Goal: Task Accomplishment & Management: Manage account settings

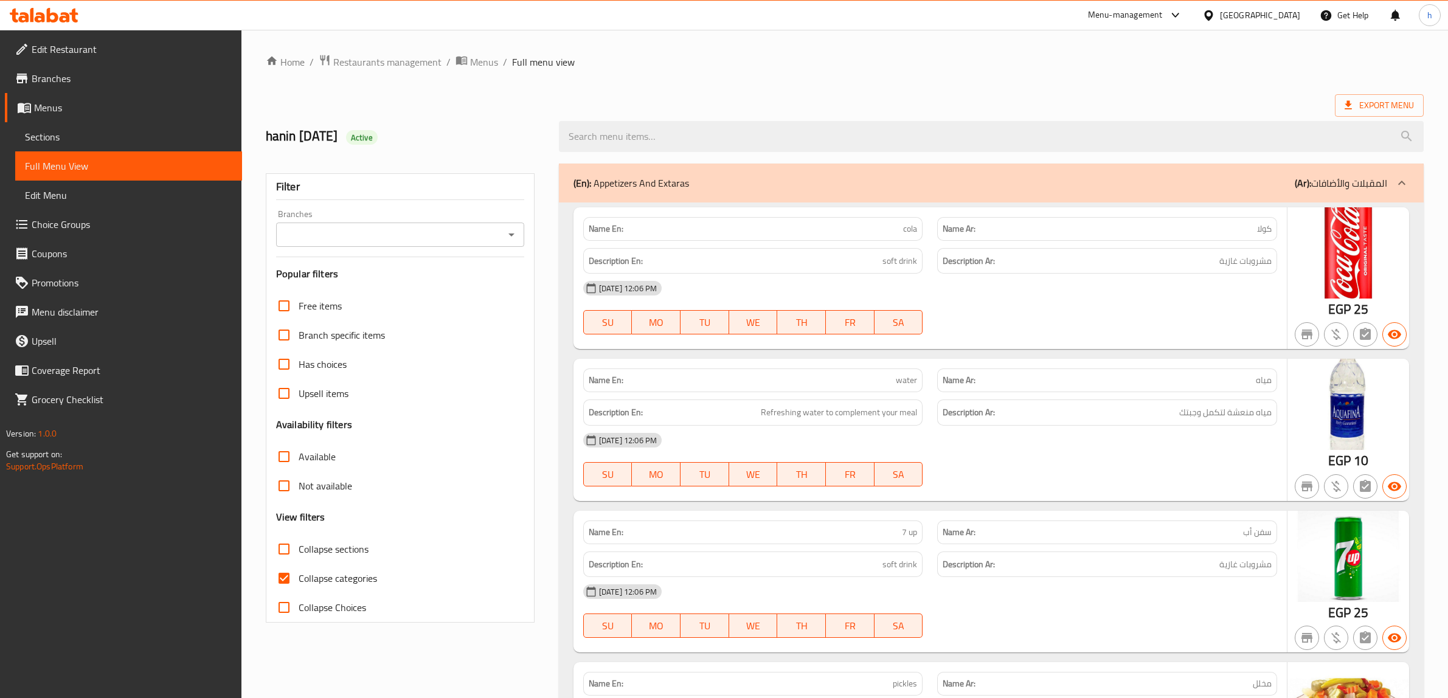
scroll to position [861, 0]
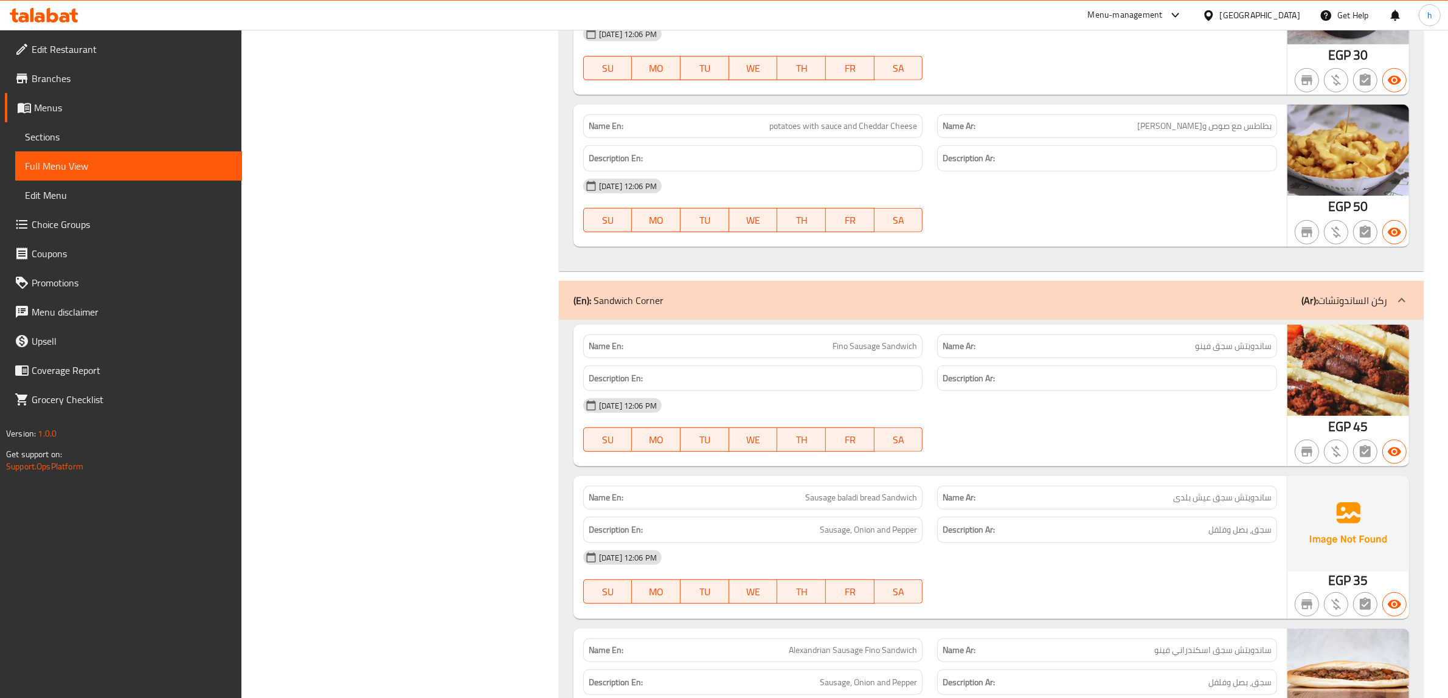
click at [1220, 504] on span "ساندويتش سجق عيش بلدى" at bounding box center [1222, 497] width 99 height 13
click at [870, 514] on div "Description En: Sausage, Onion and Pepper" at bounding box center [753, 530] width 355 height 41
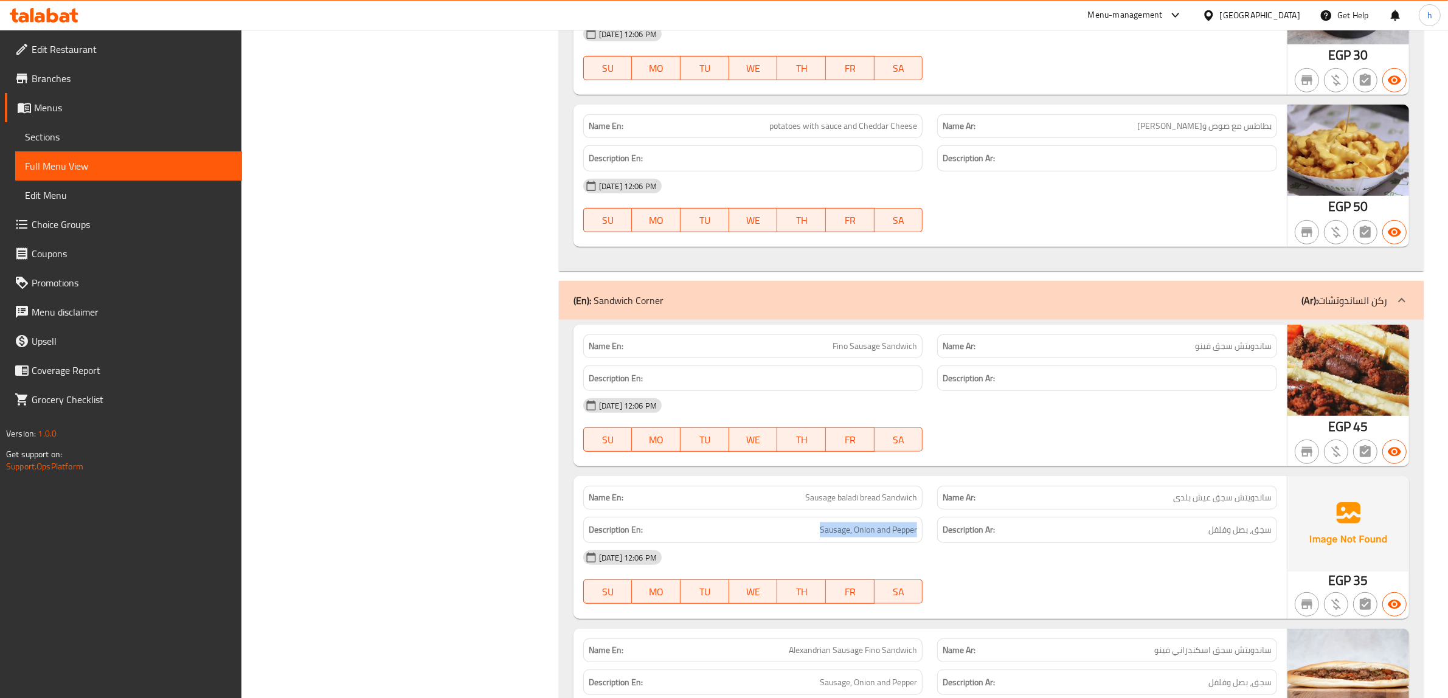
click at [870, 514] on div "Description En: Sausage, Onion and Pepper" at bounding box center [753, 530] width 355 height 41
click at [875, 501] on span "Sausage baladi bread Sandwich" at bounding box center [861, 497] width 112 height 13
click at [1170, 554] on div "[DATE] 12:06 PM" at bounding box center [930, 557] width 709 height 29
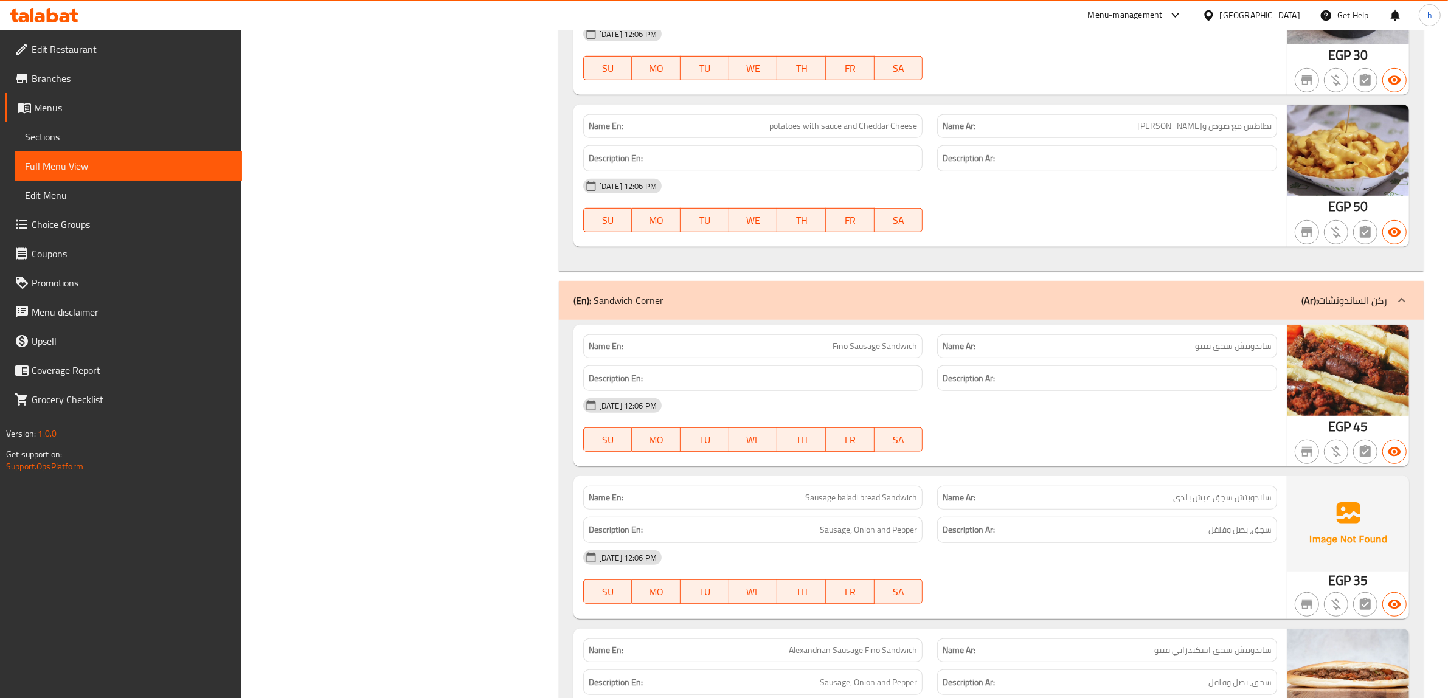
click at [1170, 554] on div "[DATE] 12:06 PM" at bounding box center [930, 557] width 709 height 29
click at [1173, 543] on div "Description Ar: سجق، بصل وفلفل" at bounding box center [1107, 530] width 340 height 26
click at [1246, 537] on span "سجق، بصل وفلفل" at bounding box center [1240, 530] width 63 height 15
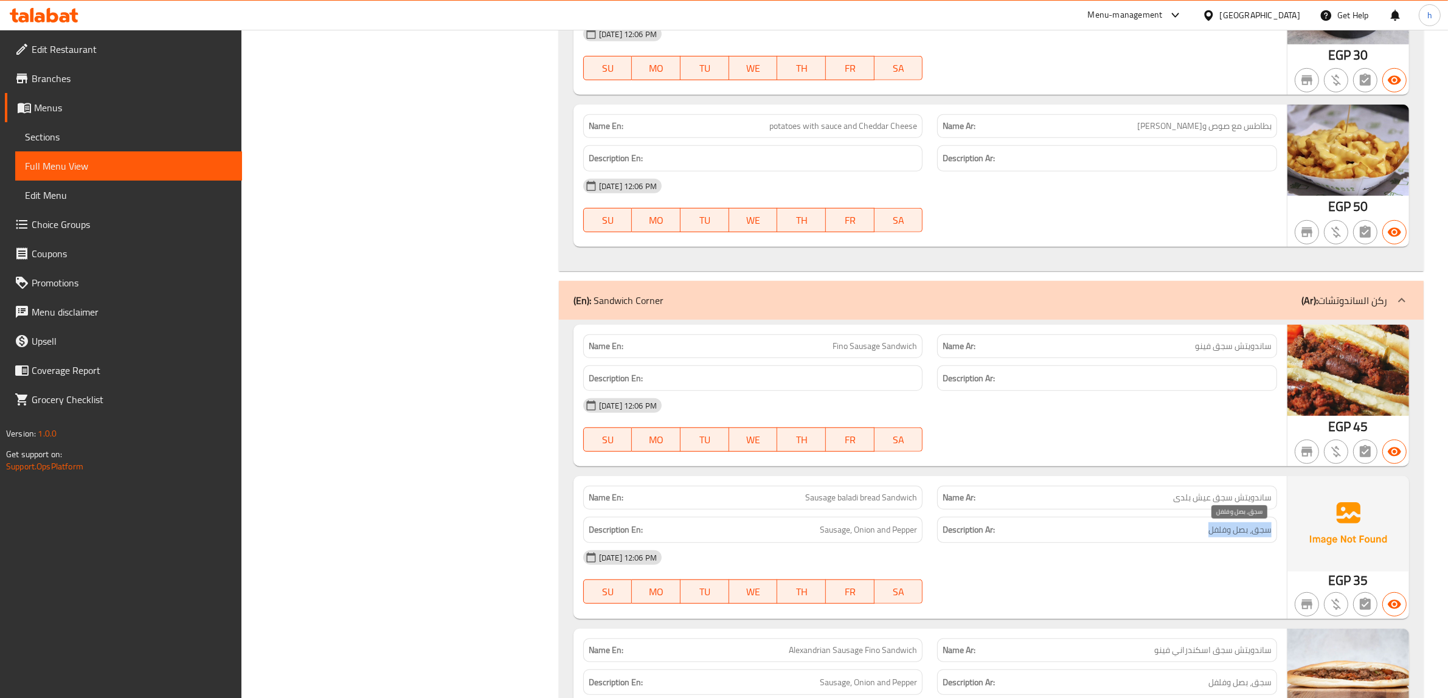
click at [1246, 537] on span "سجق، بصل وفلفل" at bounding box center [1240, 530] width 63 height 15
click at [829, 532] on span "Sausage, Onion and Pepper" at bounding box center [868, 530] width 97 height 15
click at [1121, 538] on h6 "Description Ar: سجق، بصل وفلفل" at bounding box center [1107, 530] width 329 height 15
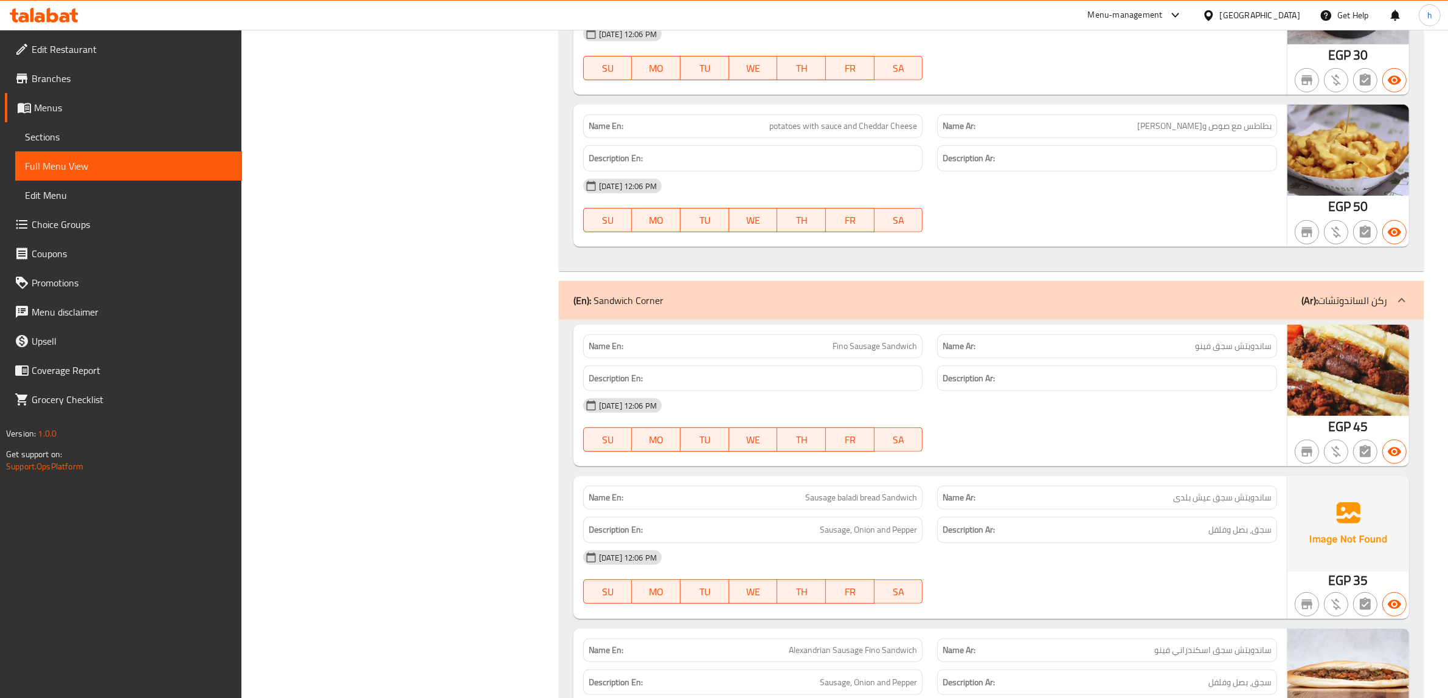
click at [1121, 538] on h6 "Description Ar: سجق، بصل وفلفل" at bounding box center [1107, 530] width 329 height 15
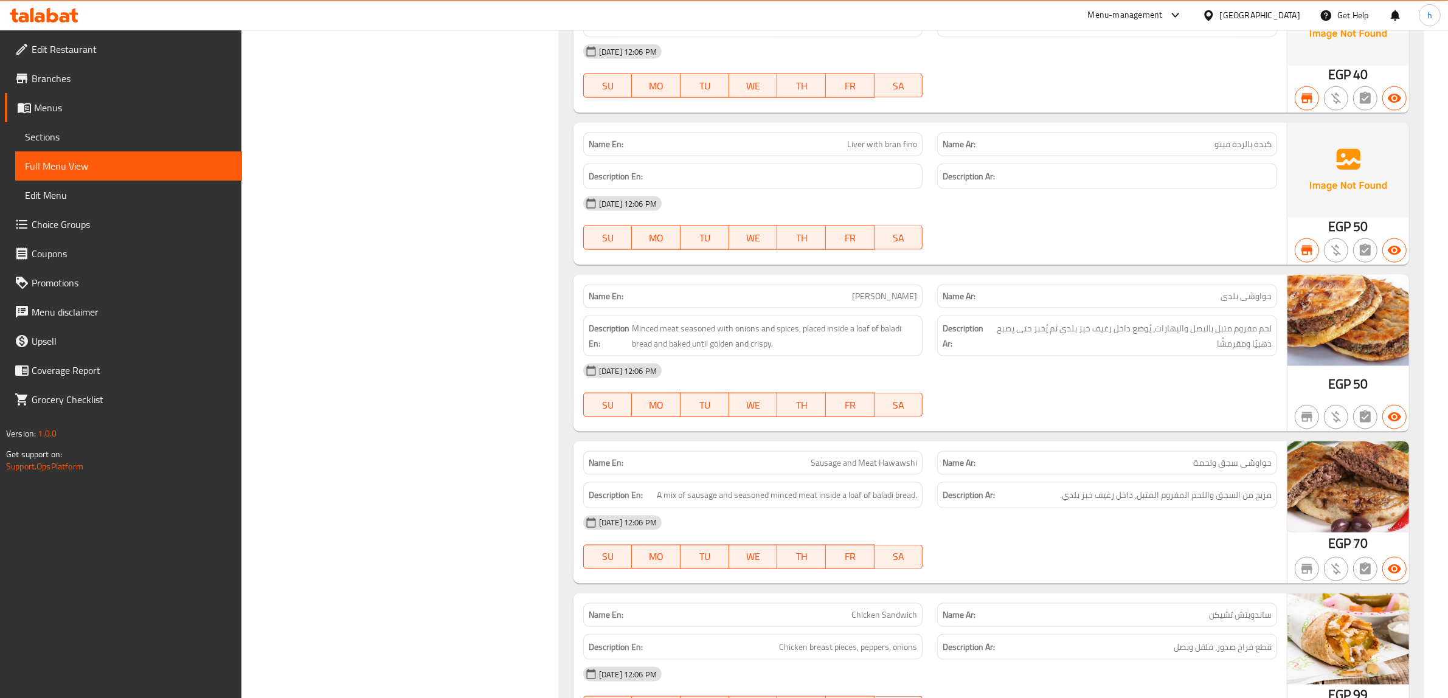
scroll to position [2230, 0]
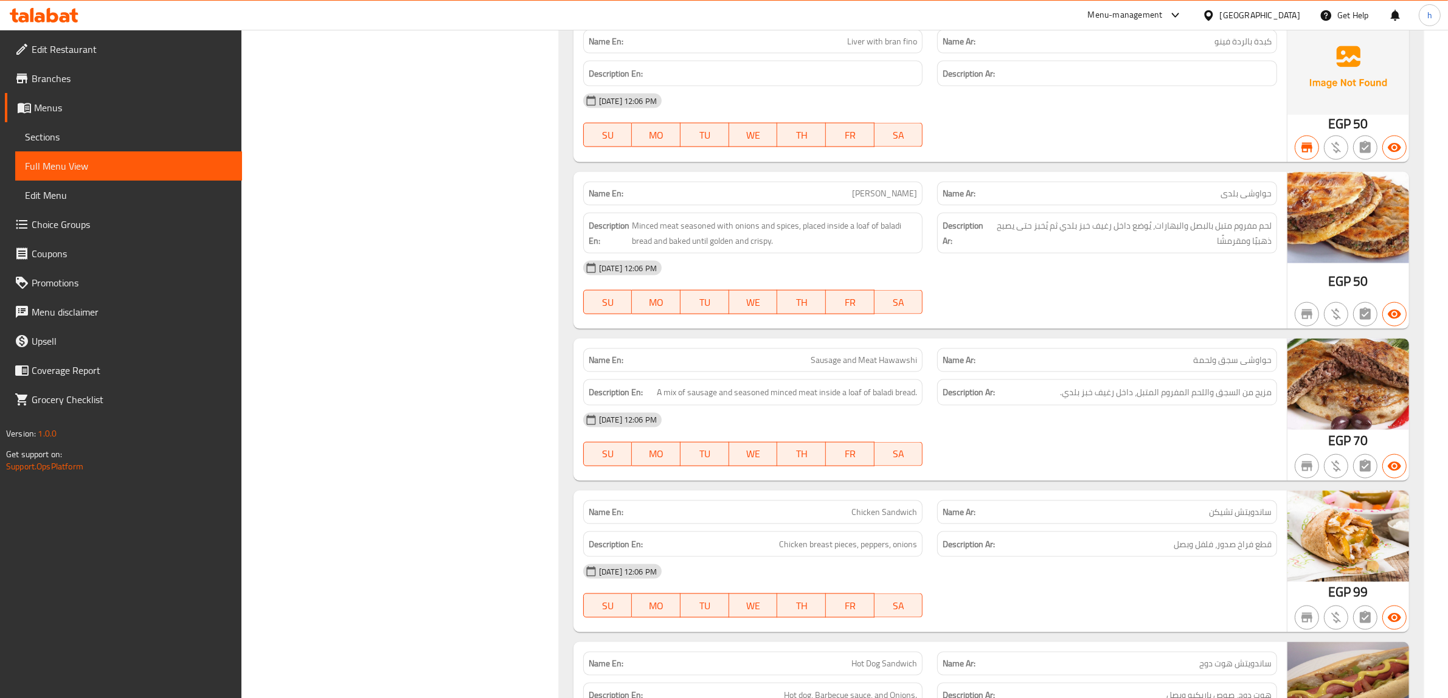
click at [1246, 519] on span "ساندويتش تشيكن" at bounding box center [1240, 512] width 63 height 13
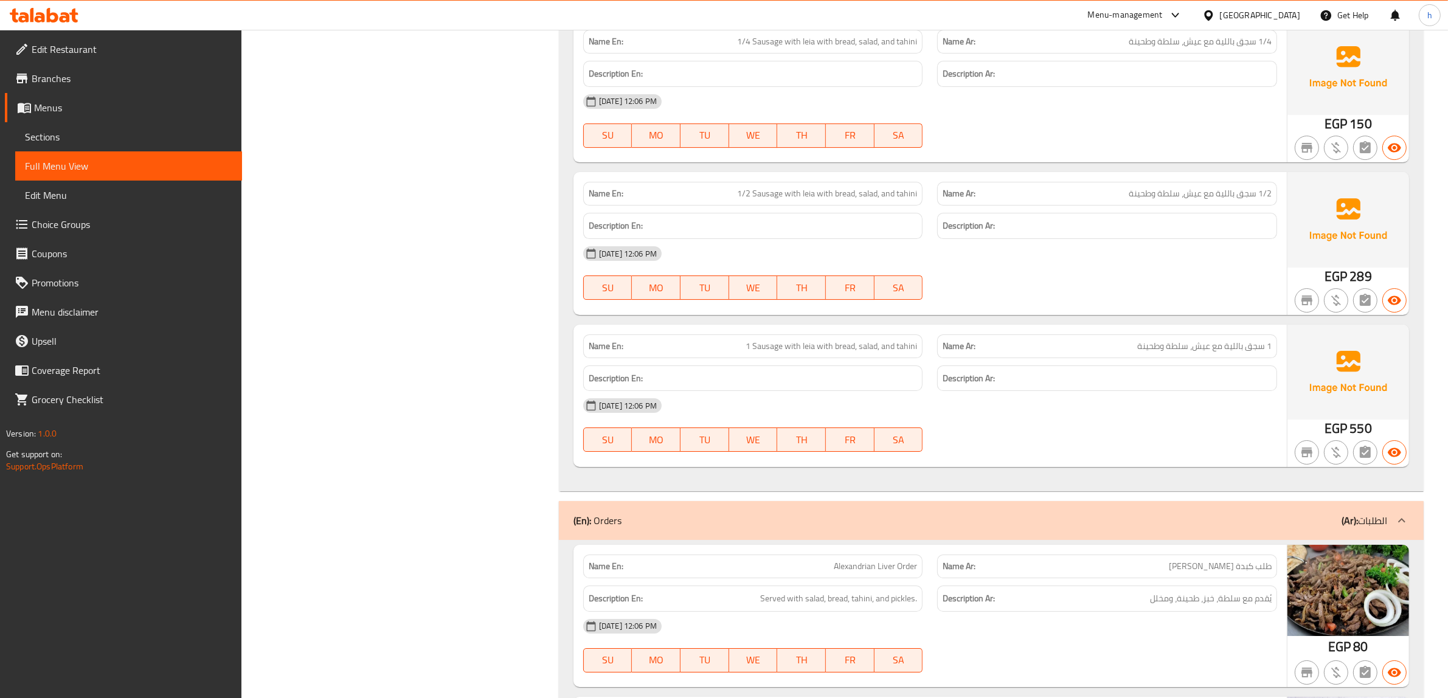
scroll to position [5119, 0]
